Goal: Information Seeking & Learning: Learn about a topic

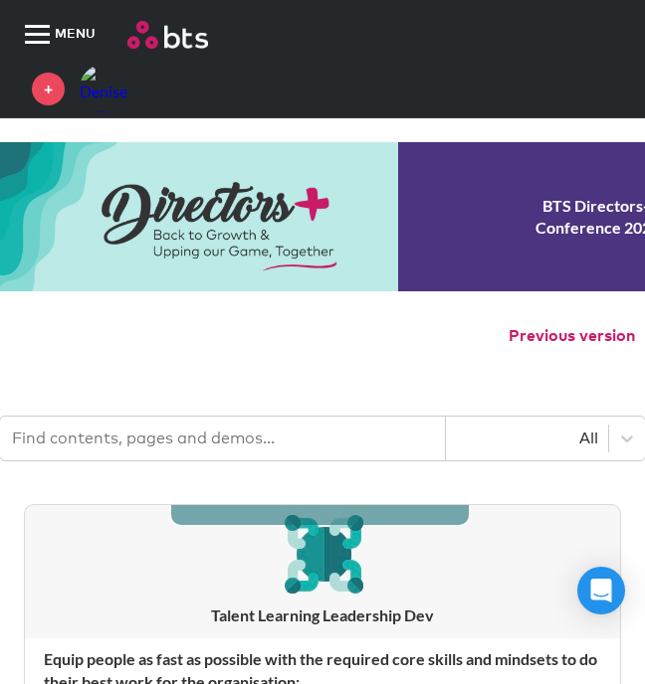
click at [300, 77] on div "MENU +" at bounding box center [322, 59] width 645 height 118
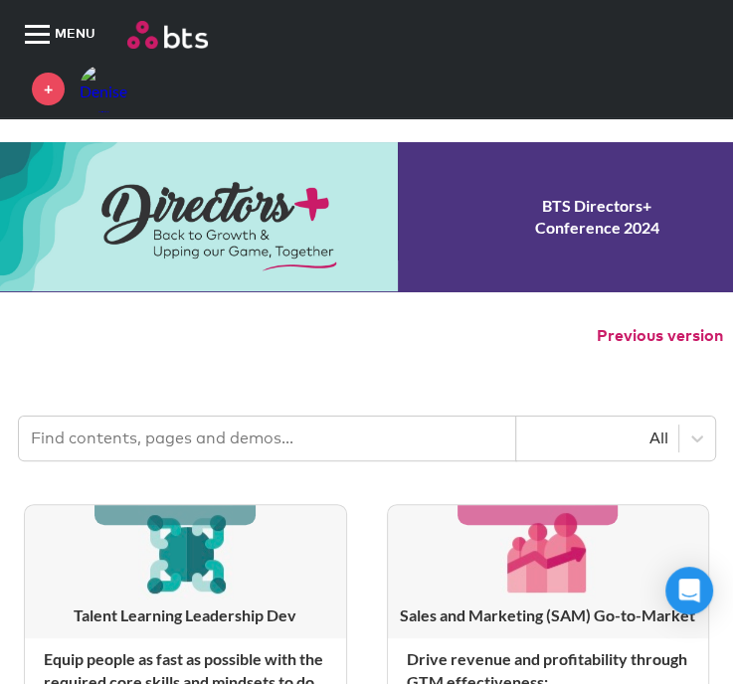
click at [40, 36] on div at bounding box center [37, 34] width 25 height 3
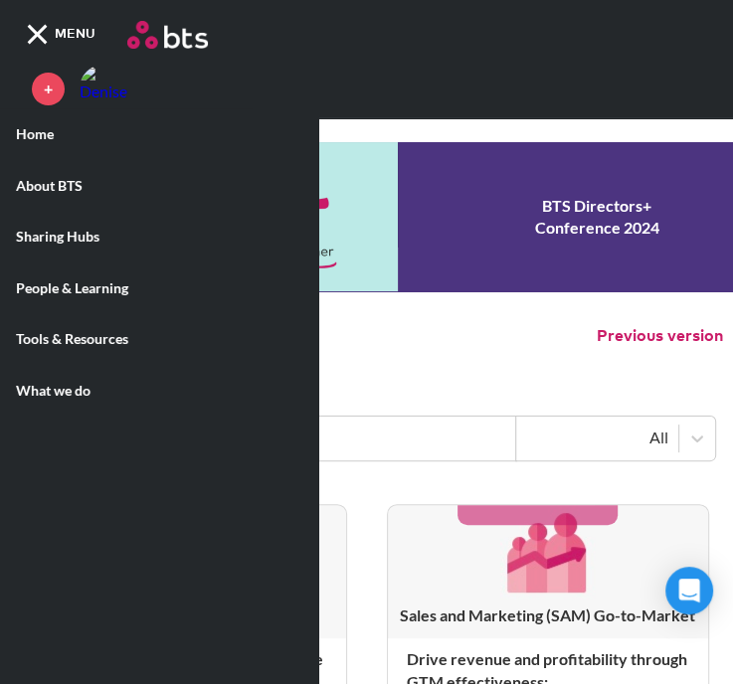
click at [59, 388] on label "What we do" at bounding box center [159, 391] width 318 height 52
click at [0, 0] on input "What we do" at bounding box center [0, 0] width 0 height 0
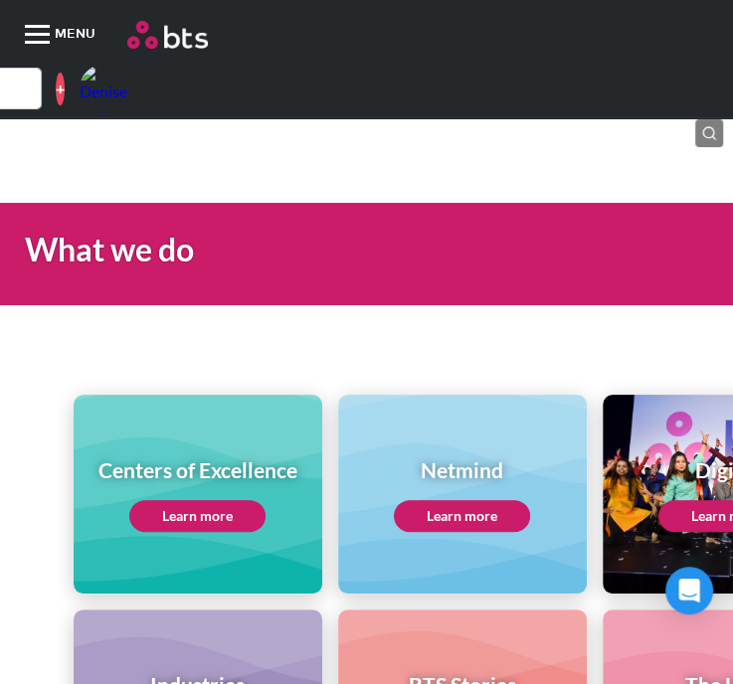
click at [219, 515] on link "Learn more" at bounding box center [197, 516] width 136 height 32
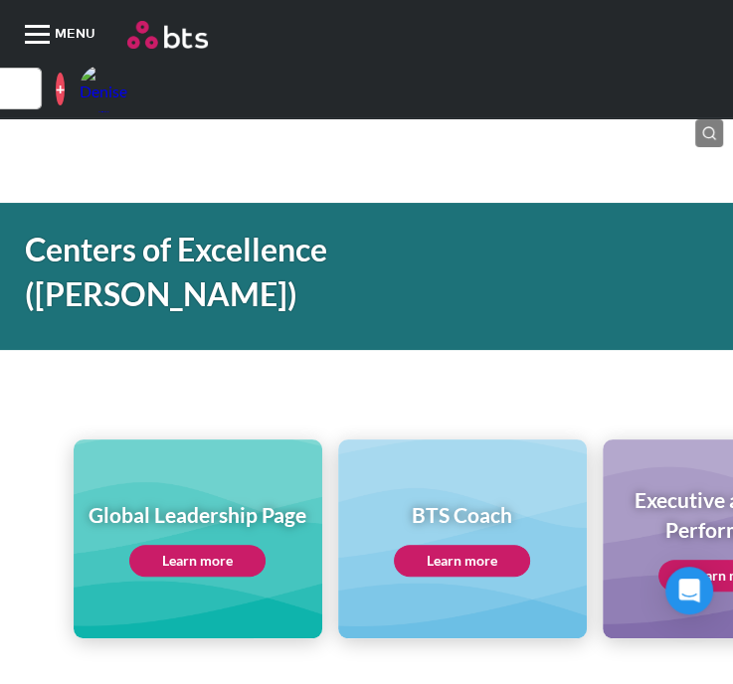
click at [193, 545] on link "Learn more" at bounding box center [197, 561] width 136 height 32
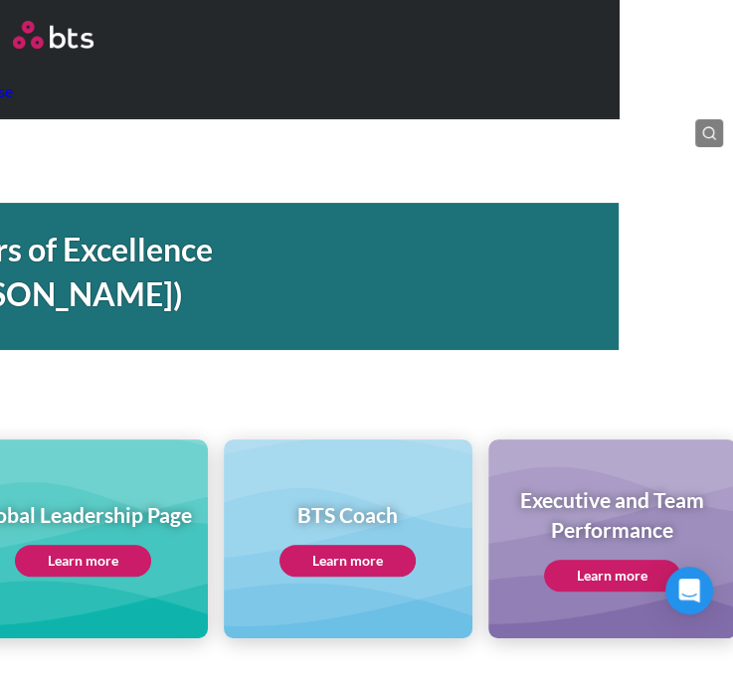
scroll to position [0, 118]
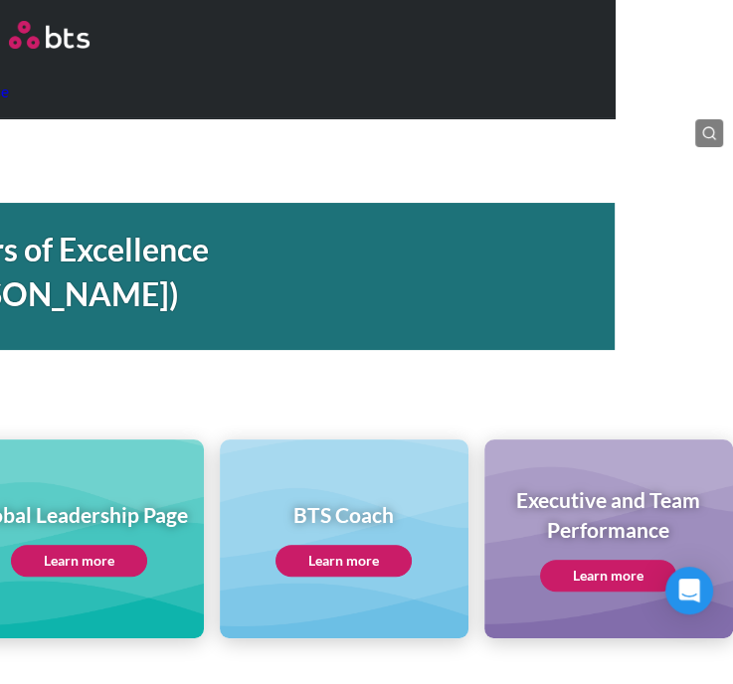
click at [617, 560] on link "Learn more" at bounding box center [608, 576] width 136 height 32
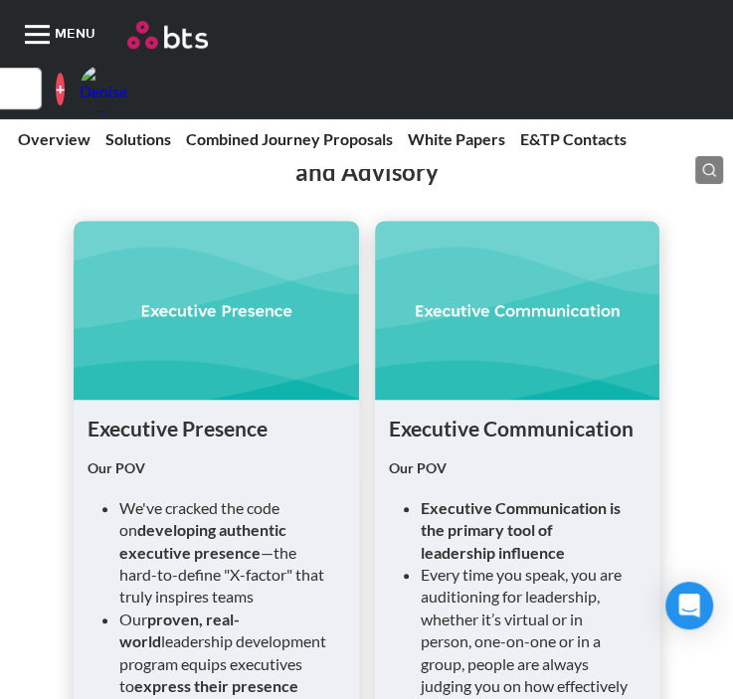
scroll to position [3280, 0]
